Goal: Task Accomplishment & Management: Complete application form

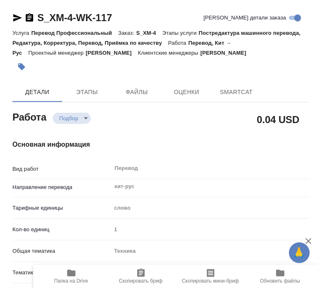
type textarea "x"
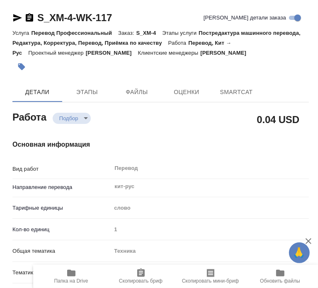
type textarea "x"
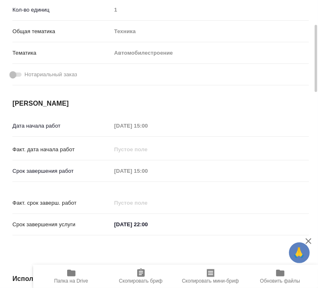
type textarea "x"
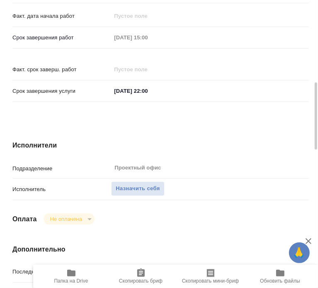
type textarea "x"
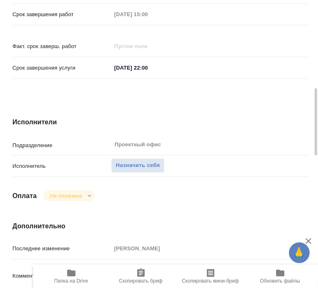
scroll to position [377, 0]
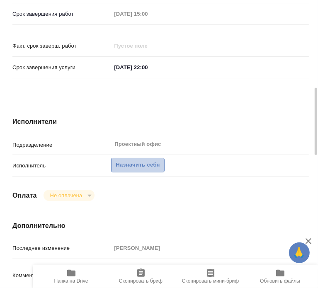
click at [134, 161] on span "Назначить себя" at bounding box center [138, 166] width 44 height 10
type textarea "x"
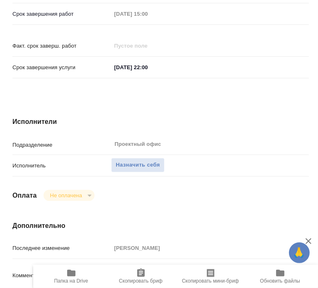
type textarea "x"
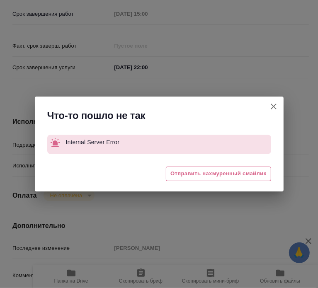
click at [272, 108] on icon "button" at bounding box center [274, 107] width 10 height 10
type textarea "x"
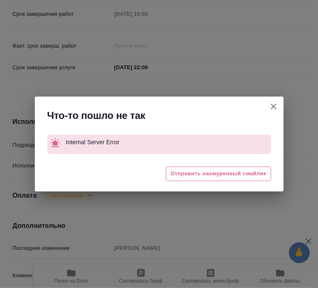
type textarea "x"
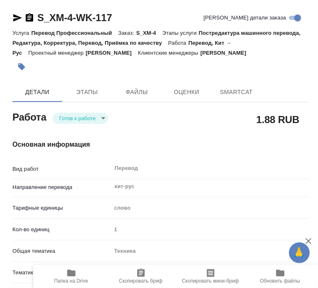
type textarea "x"
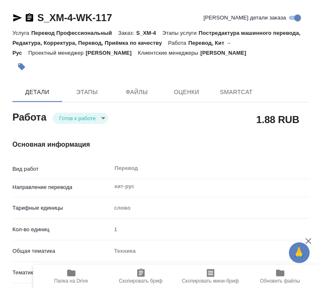
type textarea "x"
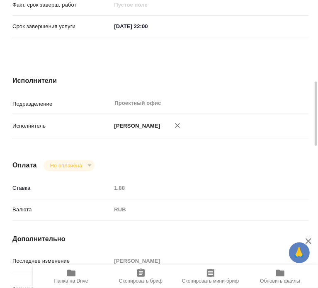
type textarea "x"
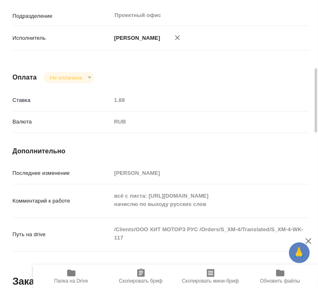
type textarea "x"
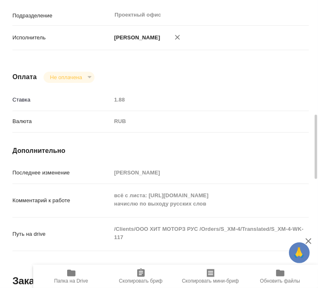
scroll to position [508, 0]
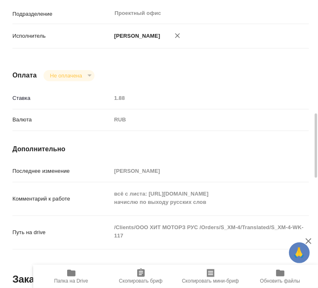
type textarea "x"
